Goal: Task Accomplishment & Management: Manage account settings

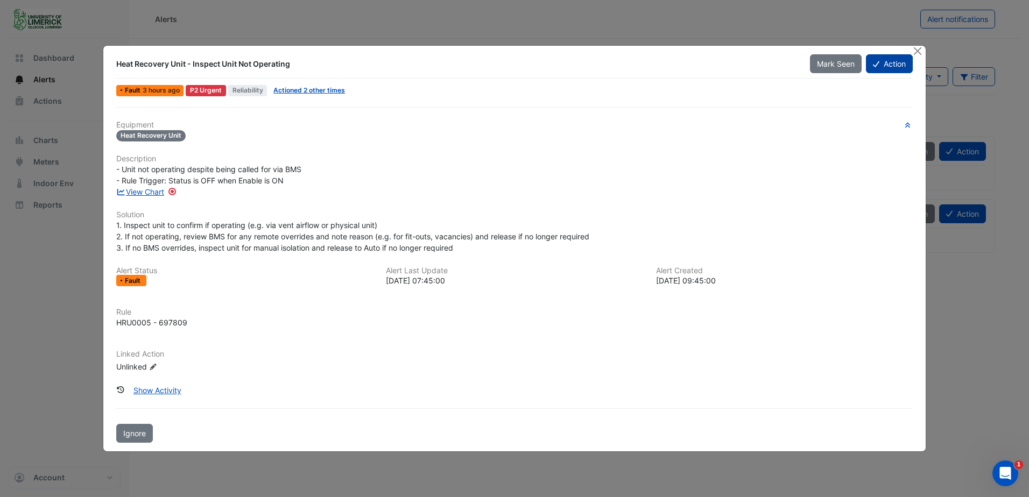
click at [889, 67] on button "Action" at bounding box center [889, 63] width 47 height 19
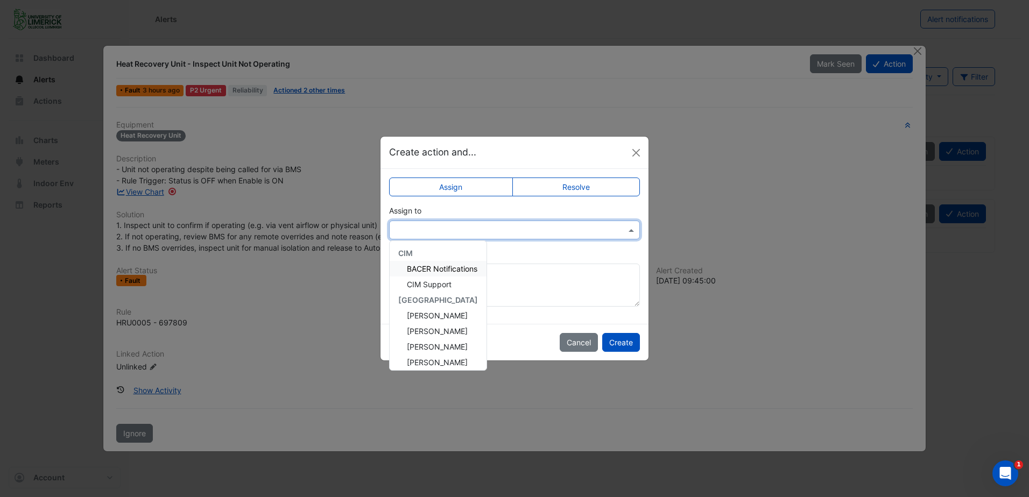
click at [632, 232] on span at bounding box center [632, 229] width 13 height 11
click at [433, 329] on span "[PERSON_NAME]" at bounding box center [437, 331] width 61 height 9
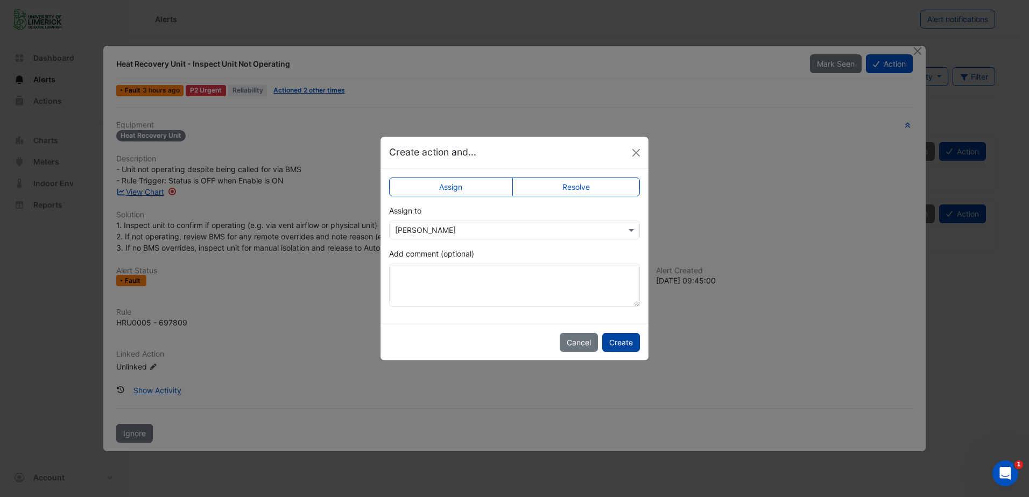
click at [622, 346] on button "Create" at bounding box center [621, 342] width 38 height 19
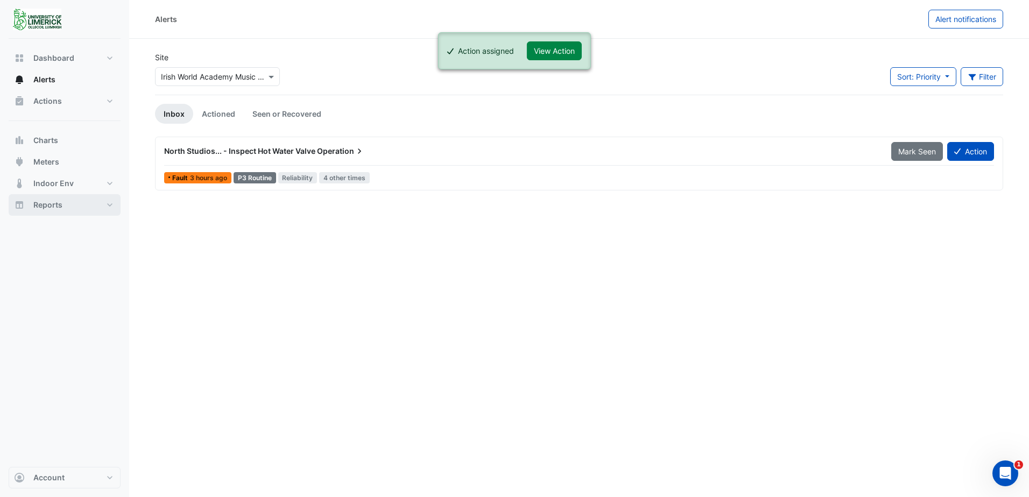
click at [64, 201] on button "Reports" at bounding box center [65, 205] width 112 height 22
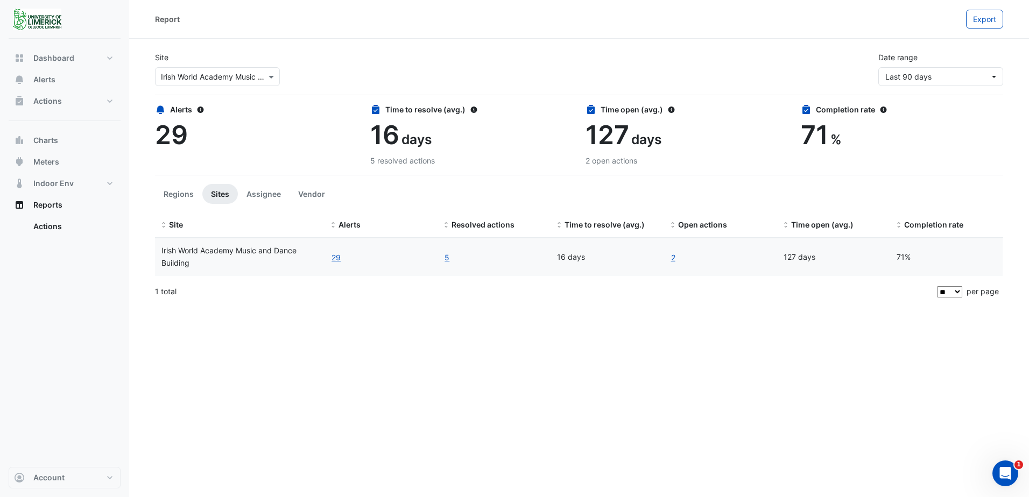
click at [284, 146] on div "29" at bounding box center [256, 134] width 202 height 31
click at [65, 149] on button "Charts" at bounding box center [65, 141] width 112 height 22
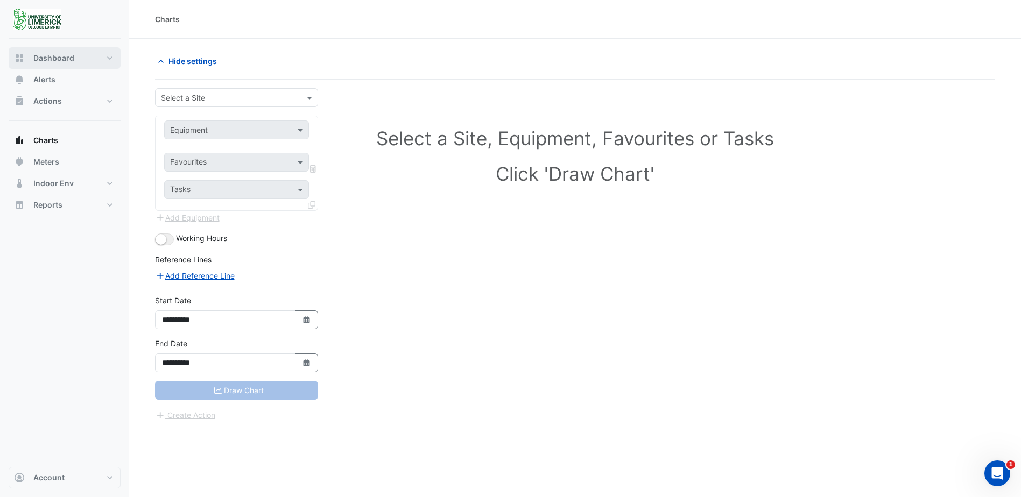
click at [80, 56] on button "Dashboard" at bounding box center [65, 58] width 112 height 22
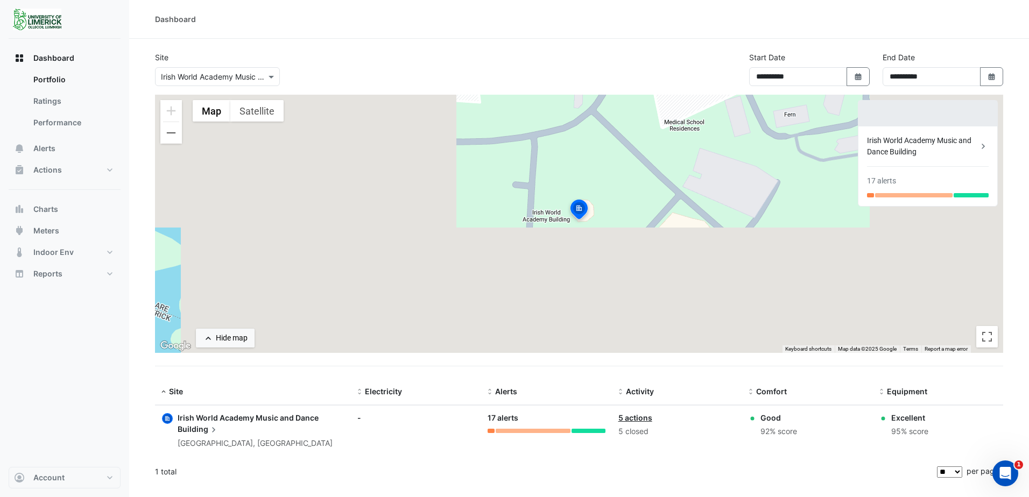
click at [279, 428] on div "Irish World Academy Music and Dance Building" at bounding box center [261, 423] width 167 height 23
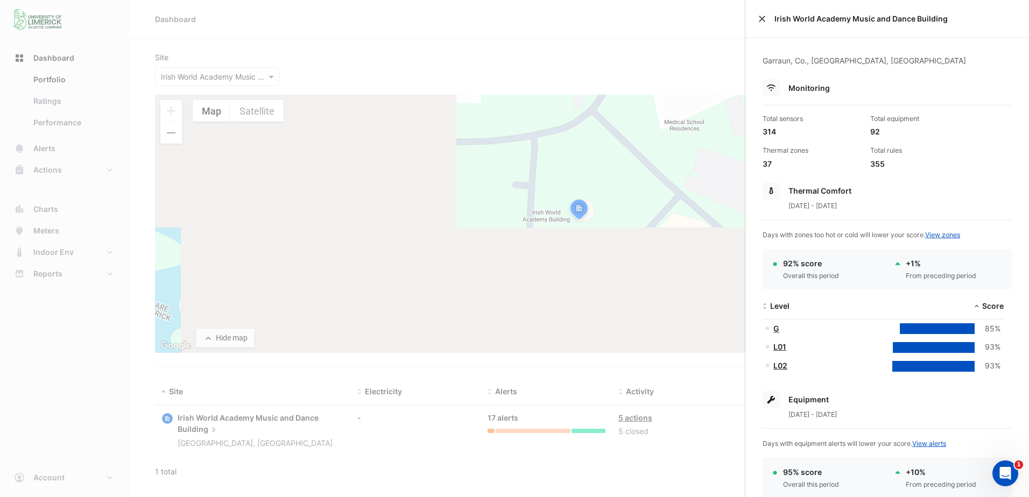
click at [763, 20] on button "Close" at bounding box center [762, 19] width 8 height 8
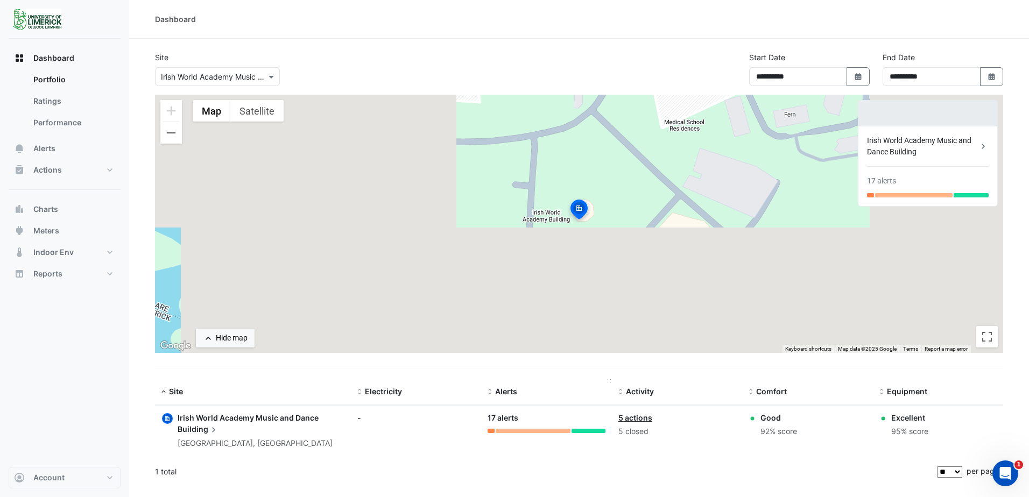
click at [503, 390] on span "Alerts" at bounding box center [506, 391] width 22 height 9
click at [47, 149] on span "Alerts" at bounding box center [44, 148] width 22 height 11
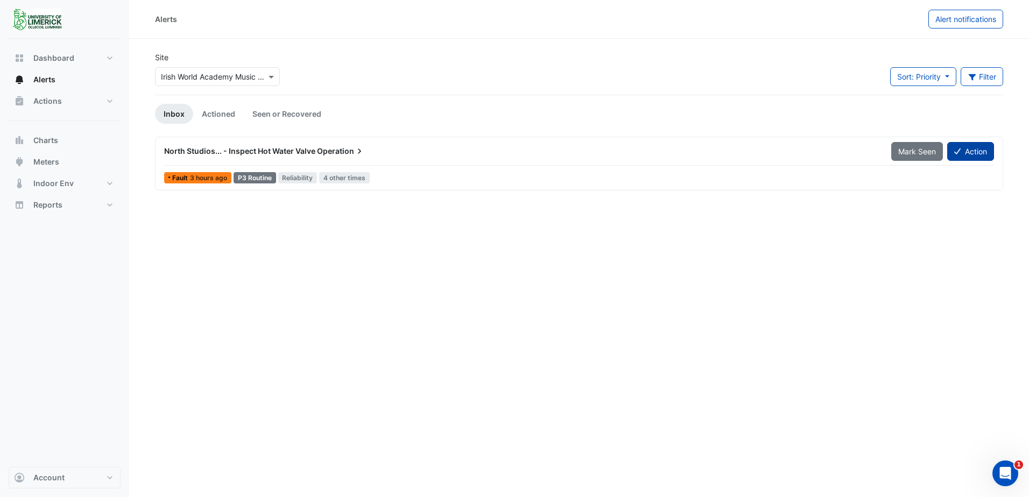
click at [969, 151] on button "Action" at bounding box center [970, 151] width 47 height 19
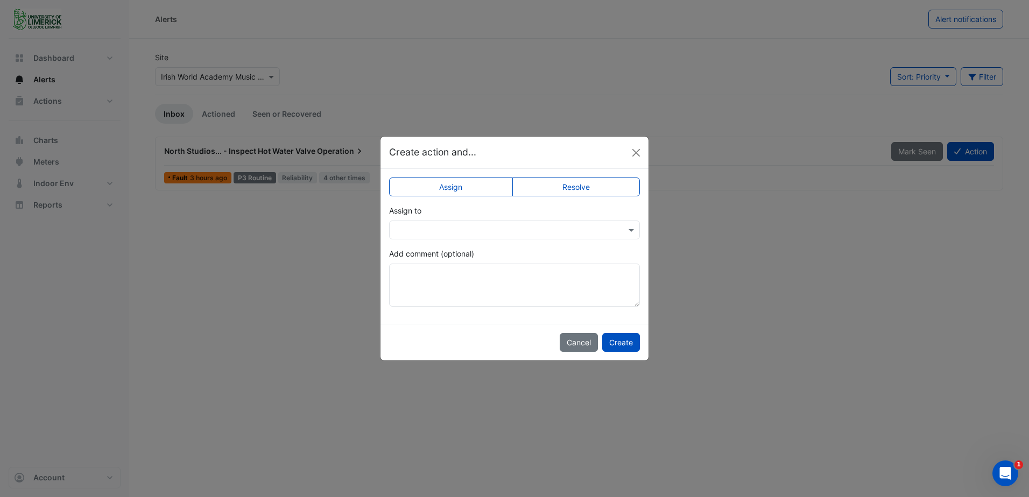
click at [480, 188] on label "Assign" at bounding box center [451, 187] width 124 height 19
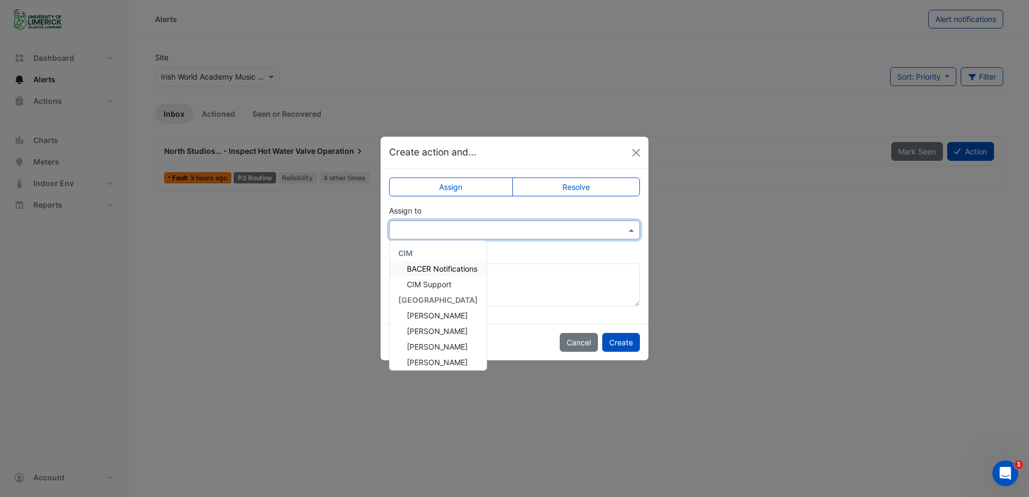
click at [501, 229] on input "text" at bounding box center [503, 230] width 217 height 11
click at [441, 334] on span "[PERSON_NAME]" at bounding box center [437, 331] width 61 height 9
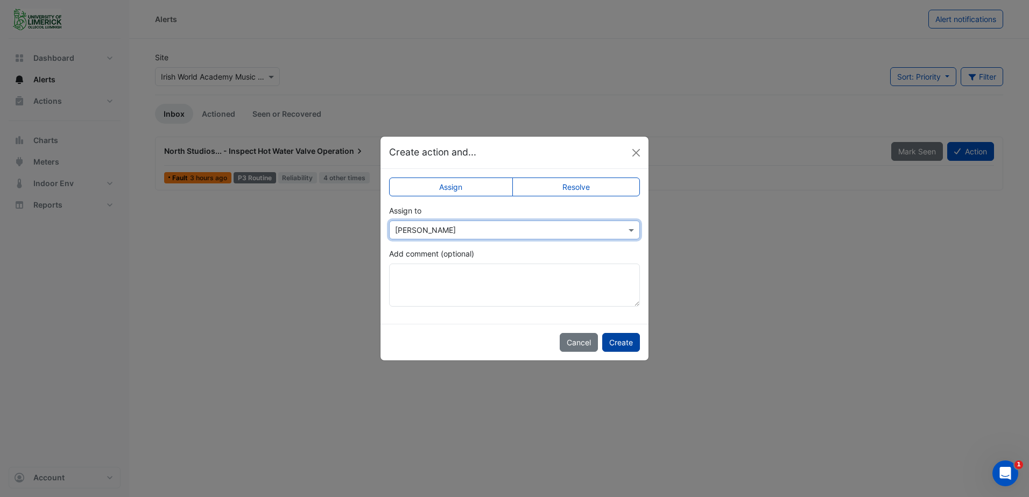
click at [616, 339] on button "Create" at bounding box center [621, 342] width 38 height 19
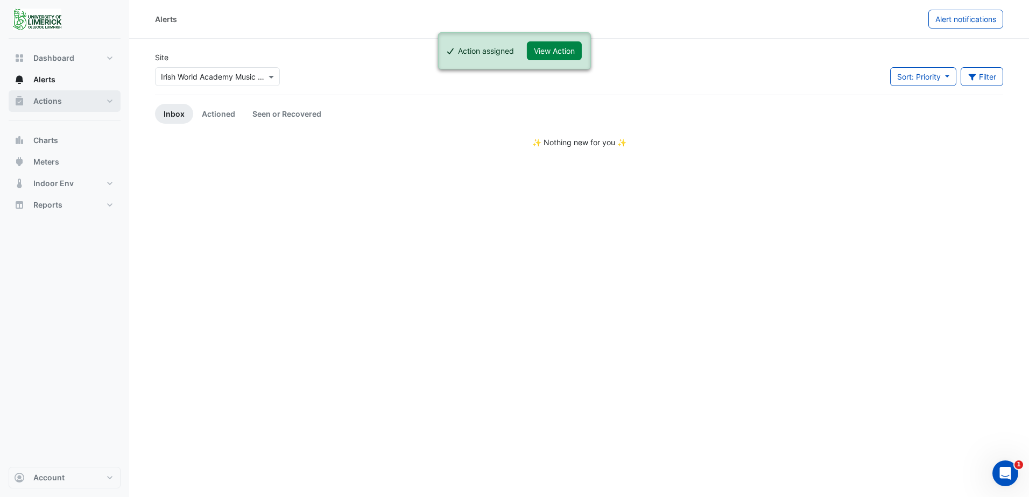
click at [52, 102] on span "Actions" at bounding box center [47, 101] width 29 height 11
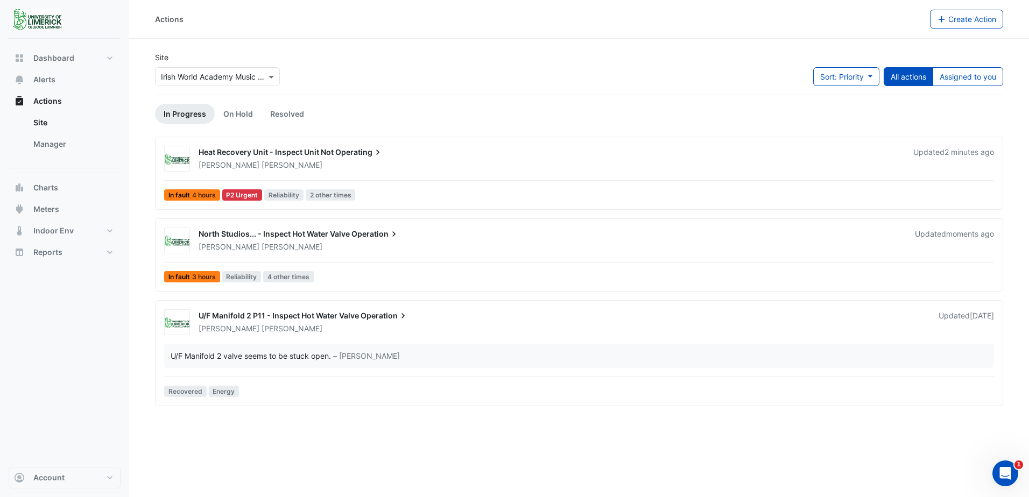
click at [341, 151] on span "Operating" at bounding box center [359, 152] width 48 height 11
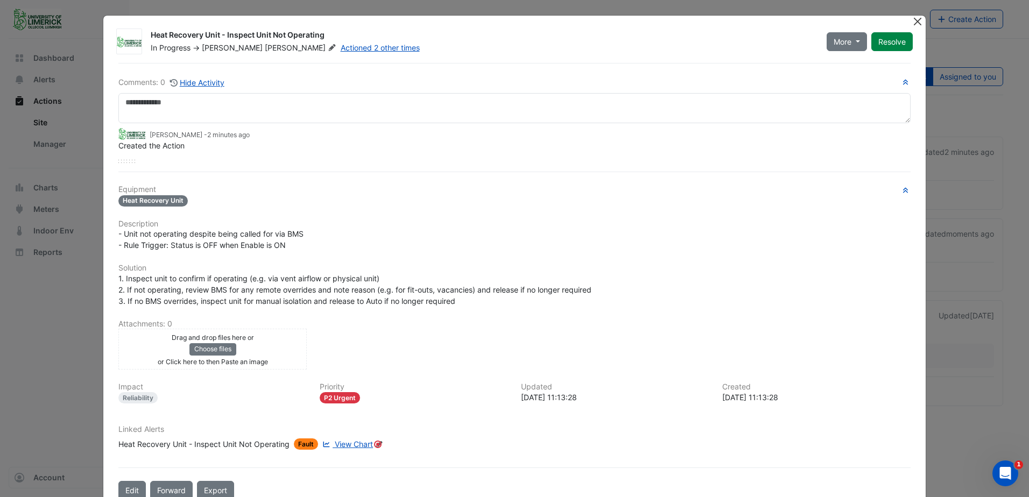
click at [913, 21] on button "Close" at bounding box center [917, 21] width 11 height 11
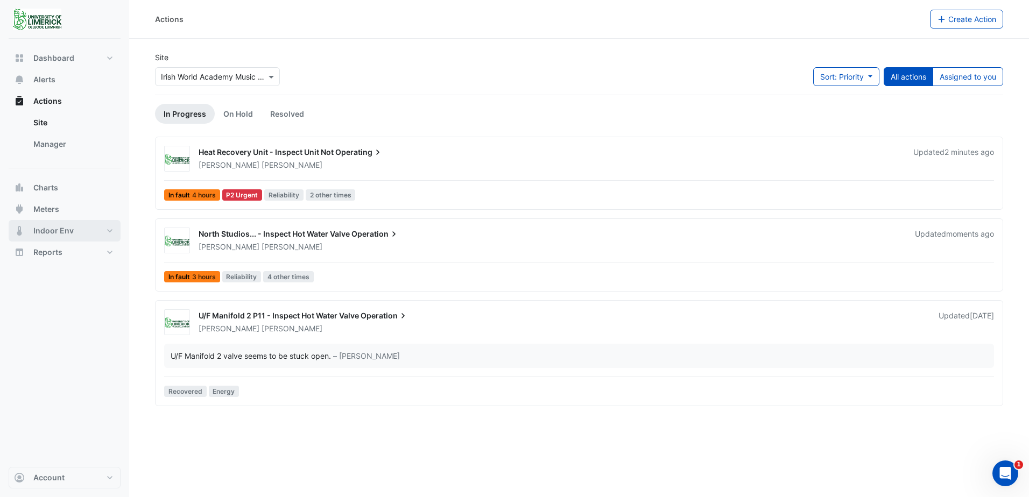
click at [72, 225] on button "Indoor Env" at bounding box center [65, 231] width 112 height 22
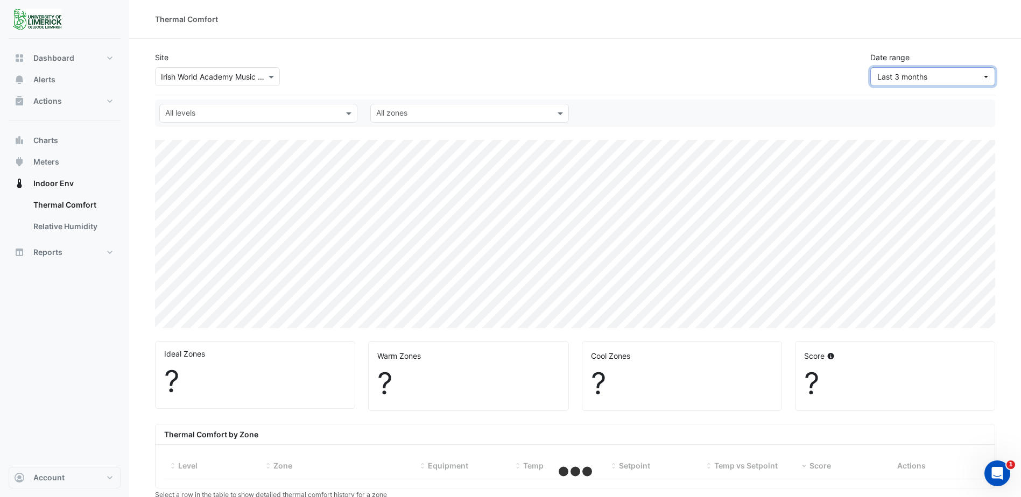
click at [991, 77] on button "Last 3 months" at bounding box center [932, 76] width 125 height 19
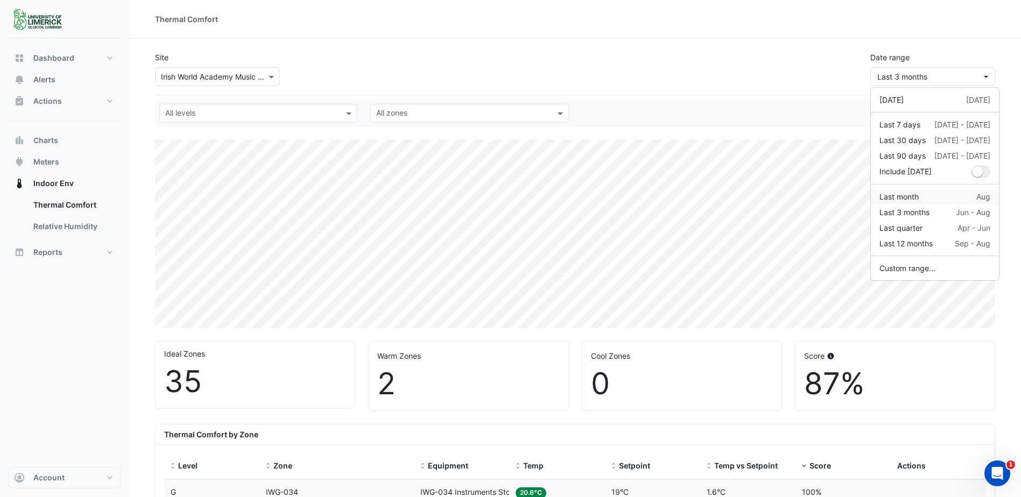
click at [909, 196] on div "Last month" at bounding box center [898, 196] width 39 height 11
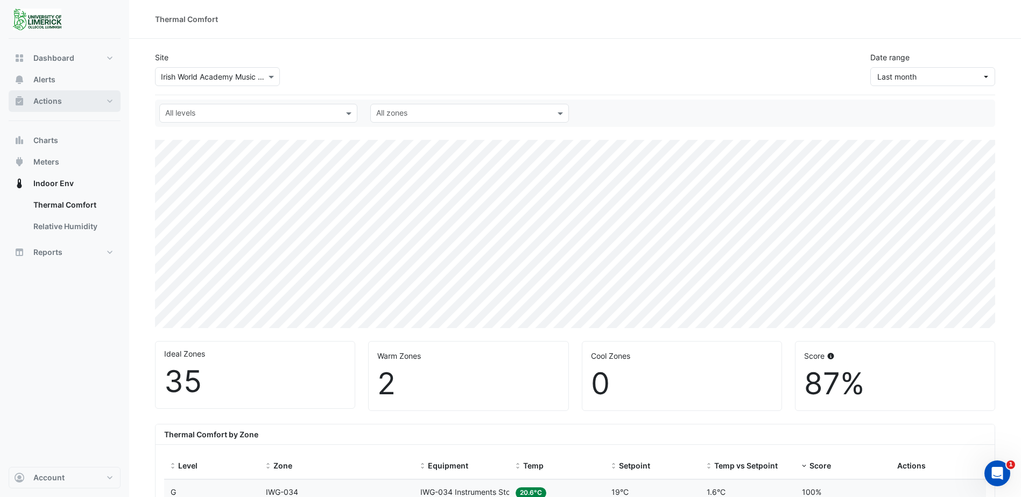
click at [57, 103] on span "Actions" at bounding box center [47, 101] width 29 height 11
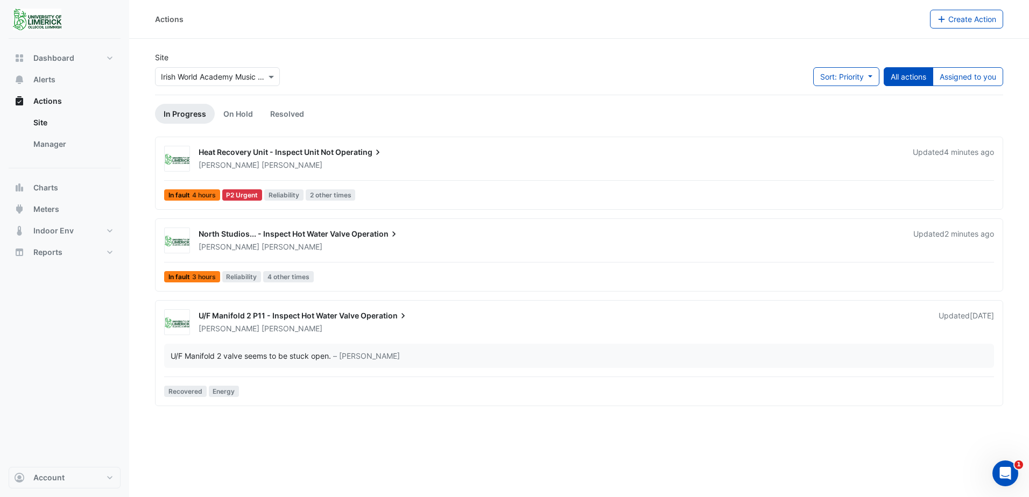
click at [298, 315] on span "U/F Manifold 2 P11 - Inspect Hot Water Valve" at bounding box center [279, 315] width 160 height 9
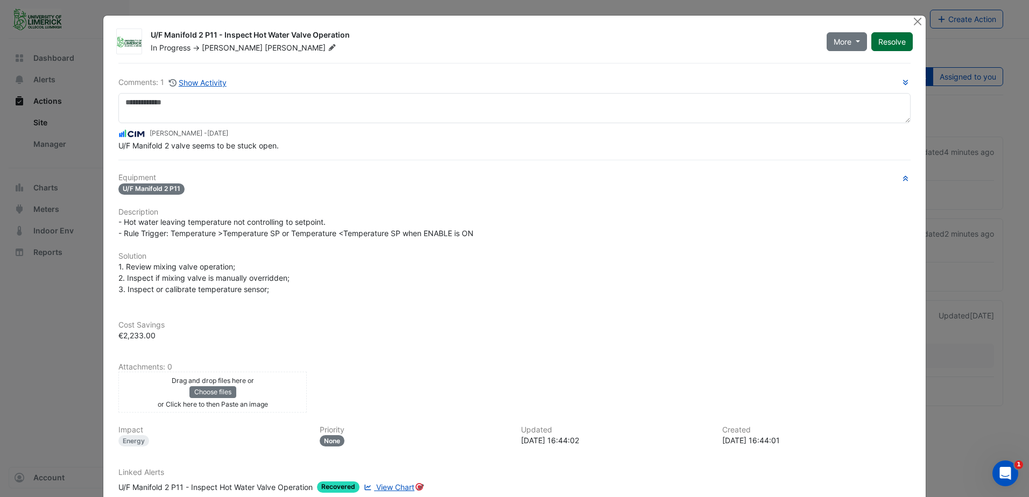
click at [892, 43] on button "Resolve" at bounding box center [891, 41] width 41 height 19
click at [916, 22] on button "Close" at bounding box center [917, 21] width 11 height 11
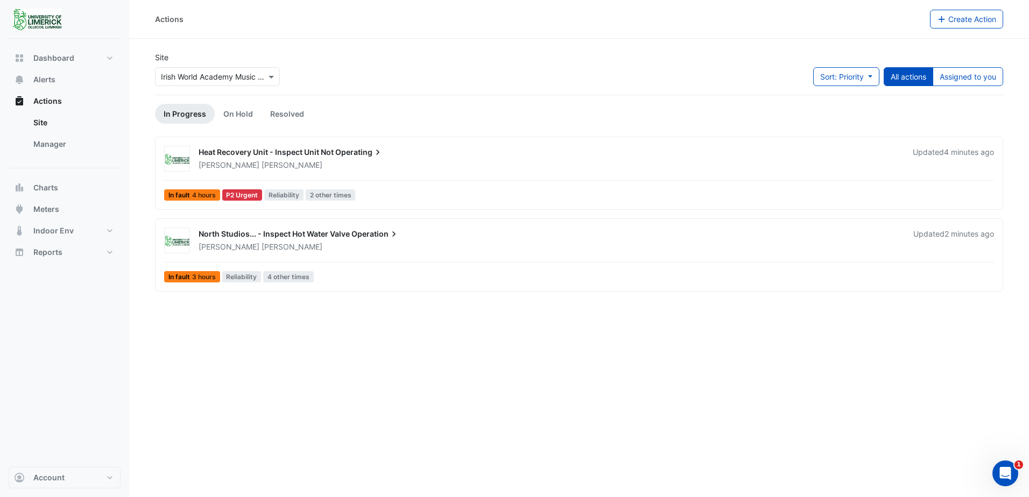
click at [341, 234] on span "North Studios... - Inspect Hot Water Valve" at bounding box center [274, 233] width 151 height 9
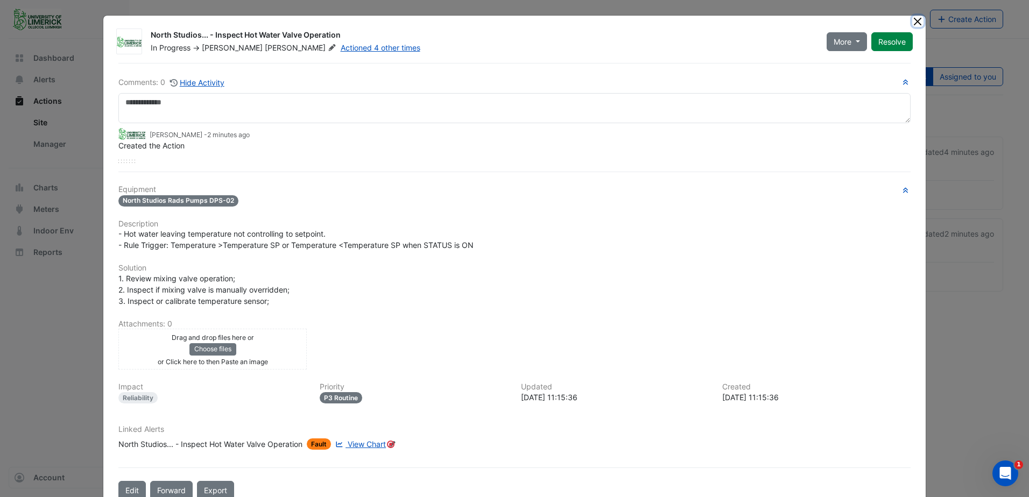
click at [916, 25] on button "Close" at bounding box center [917, 21] width 11 height 11
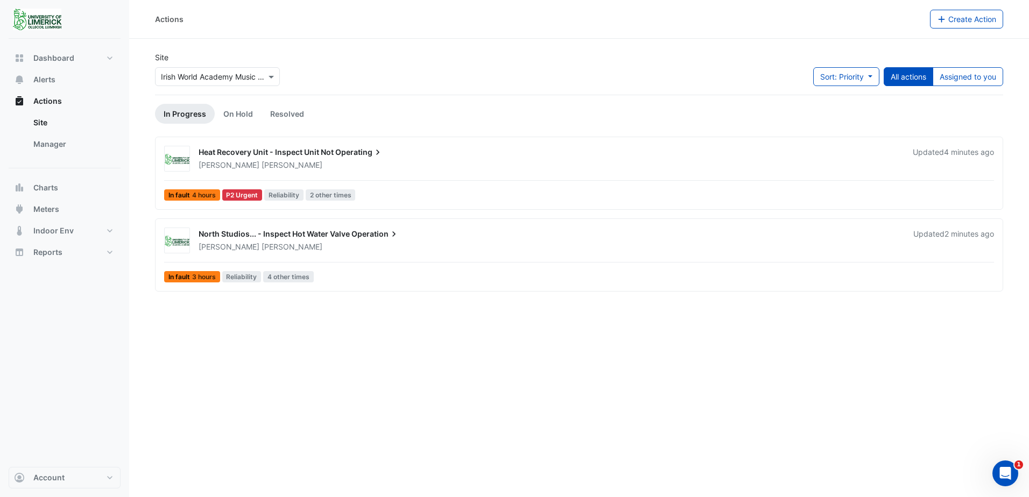
click at [282, 150] on span "Heat Recovery Unit - Inspect Unit Not" at bounding box center [266, 151] width 135 height 9
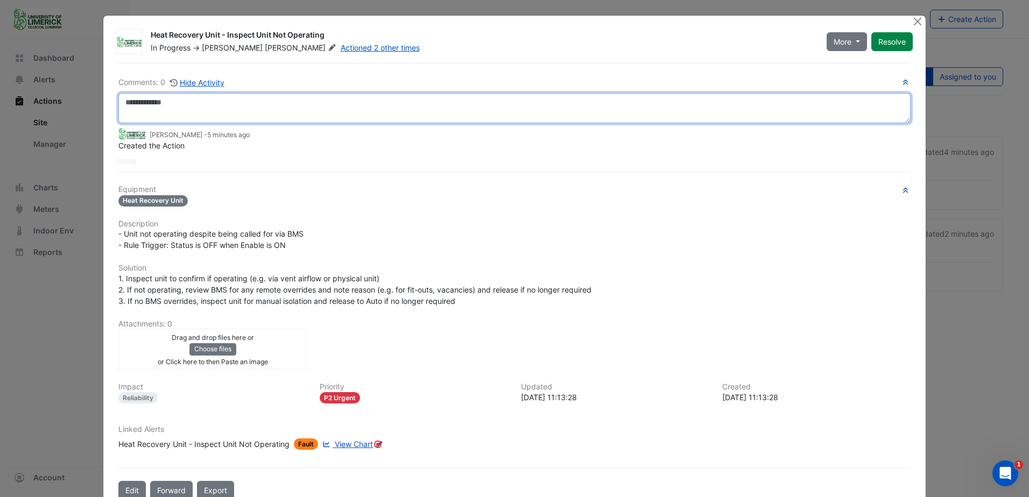
click at [214, 101] on textarea at bounding box center [514, 108] width 792 height 30
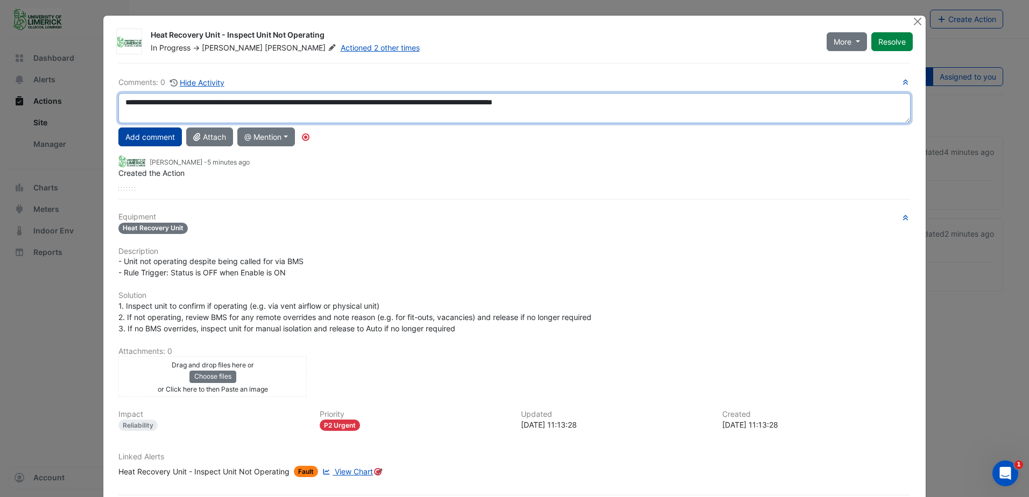
type textarea "**********"
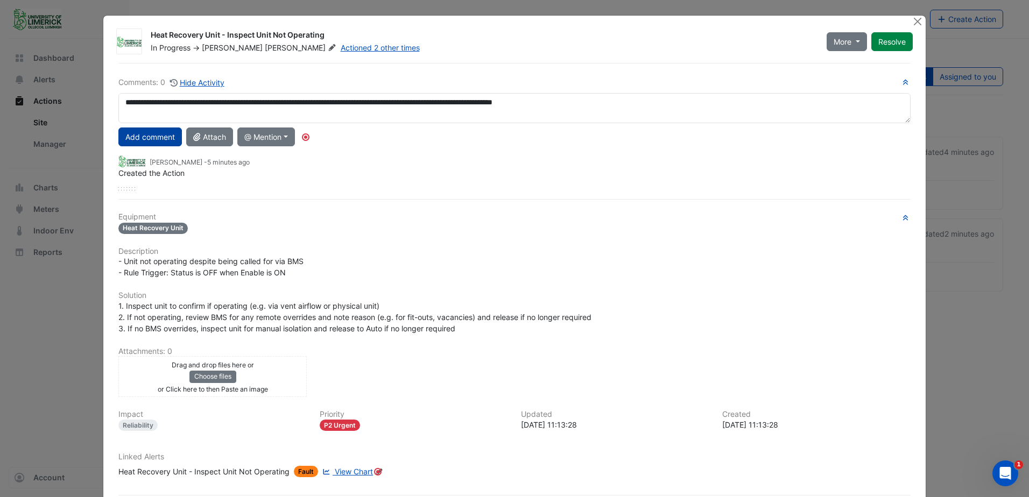
click at [166, 134] on button "Add comment" at bounding box center [150, 137] width 64 height 19
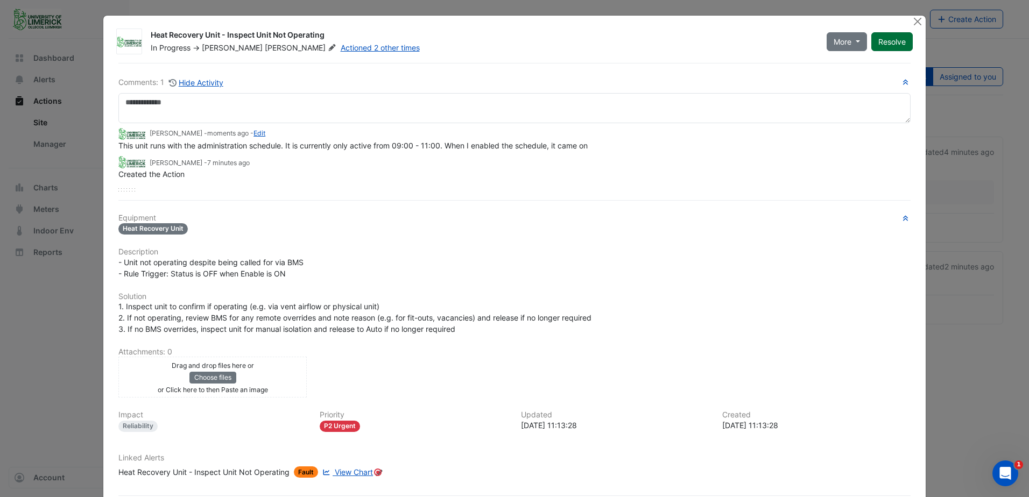
click at [888, 47] on button "Resolve" at bounding box center [891, 41] width 41 height 19
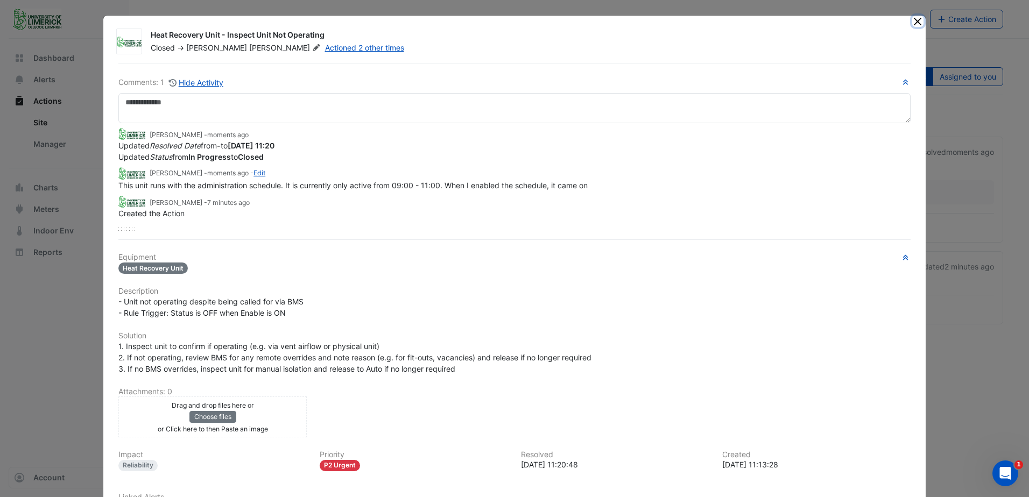
click at [912, 20] on button "Close" at bounding box center [917, 21] width 11 height 11
